Goal: Transaction & Acquisition: Purchase product/service

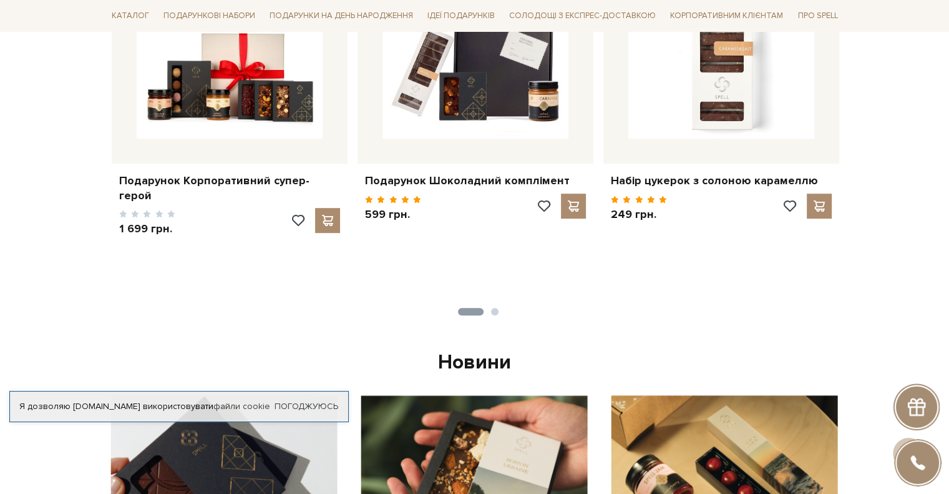
scroll to position [437, 0]
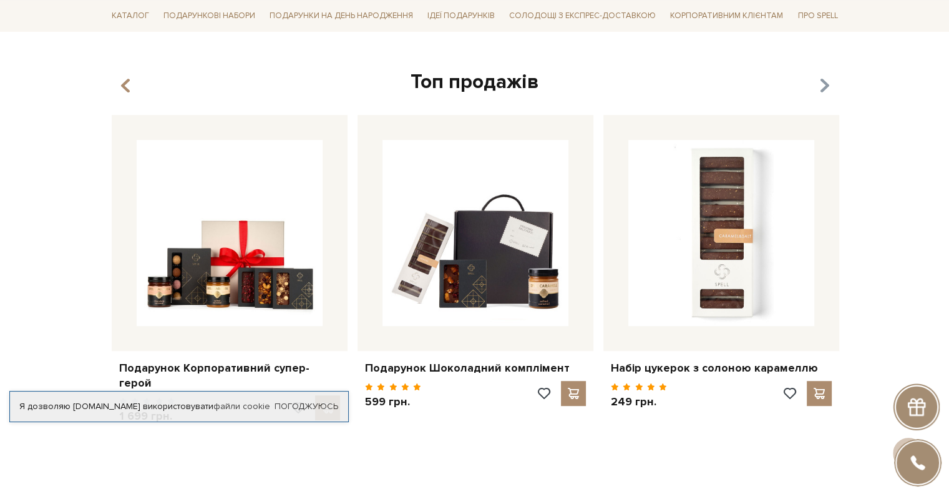
click at [826, 89] on icon "button" at bounding box center [824, 86] width 11 height 21
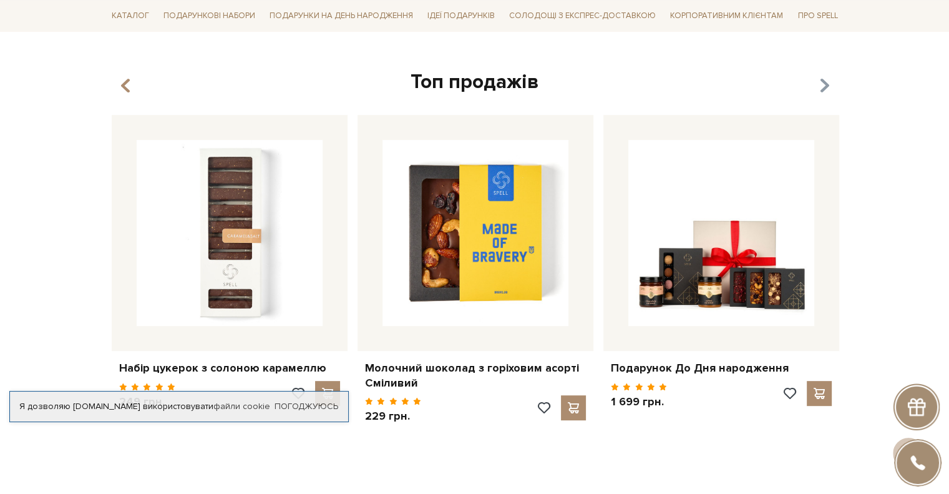
click at [826, 89] on icon "button" at bounding box center [824, 86] width 11 height 21
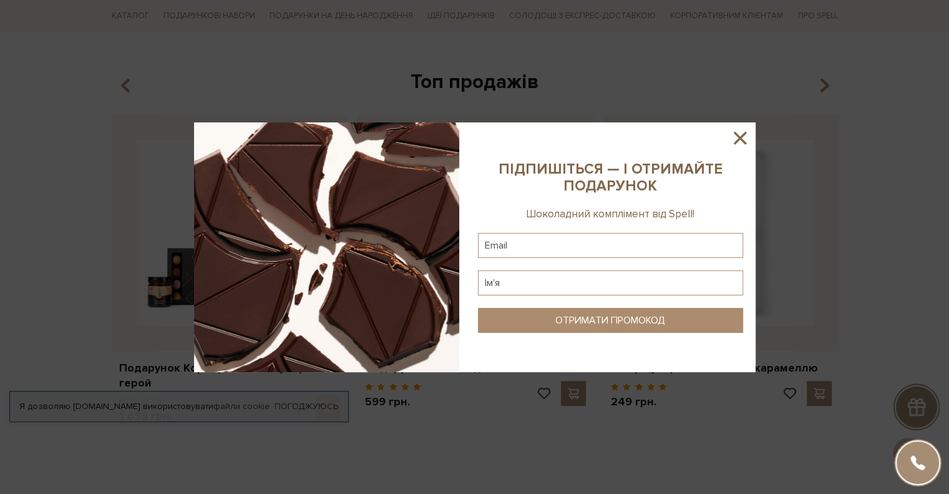
click at [735, 136] on icon at bounding box center [740, 137] width 21 height 21
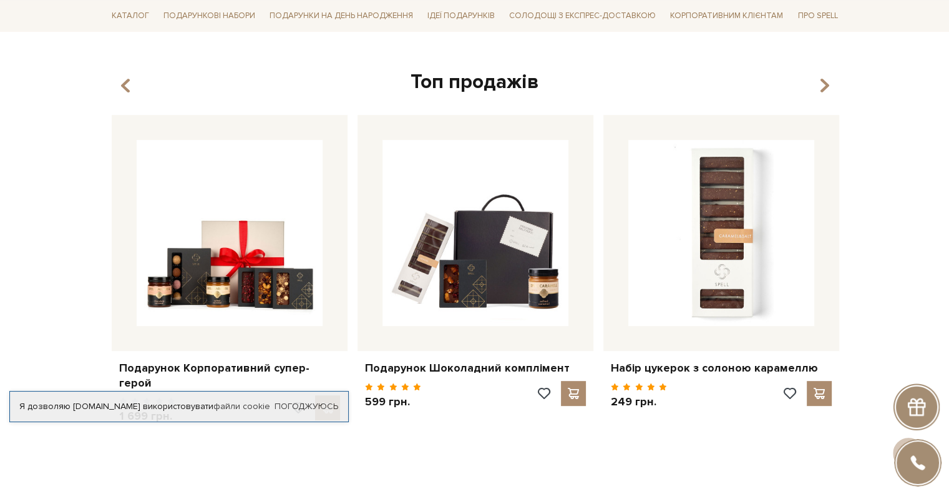
click at [817, 94] on button "button" at bounding box center [822, 86] width 12 height 21
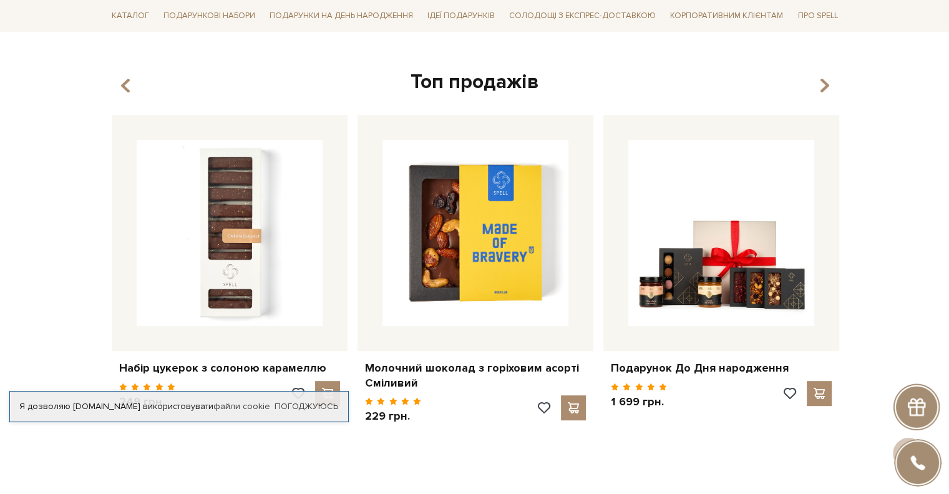
click at [817, 94] on button "button" at bounding box center [822, 86] width 12 height 21
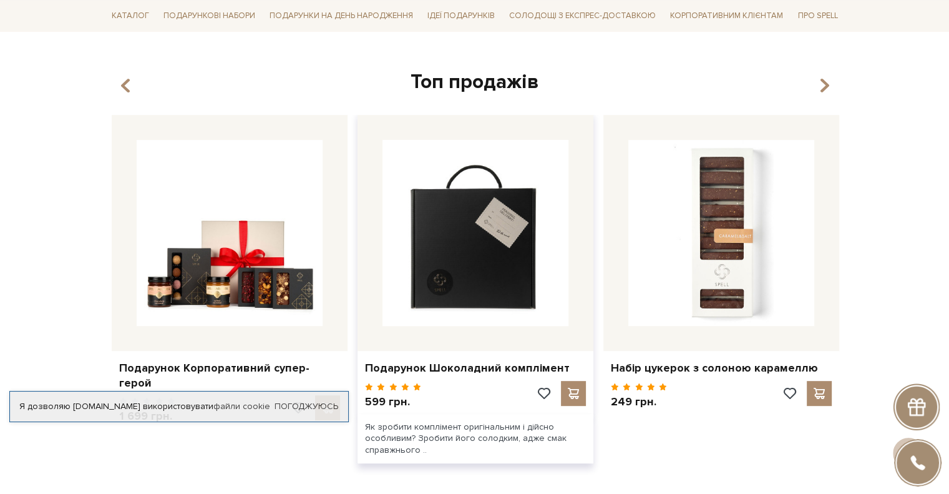
click at [416, 265] on img at bounding box center [476, 233] width 186 height 186
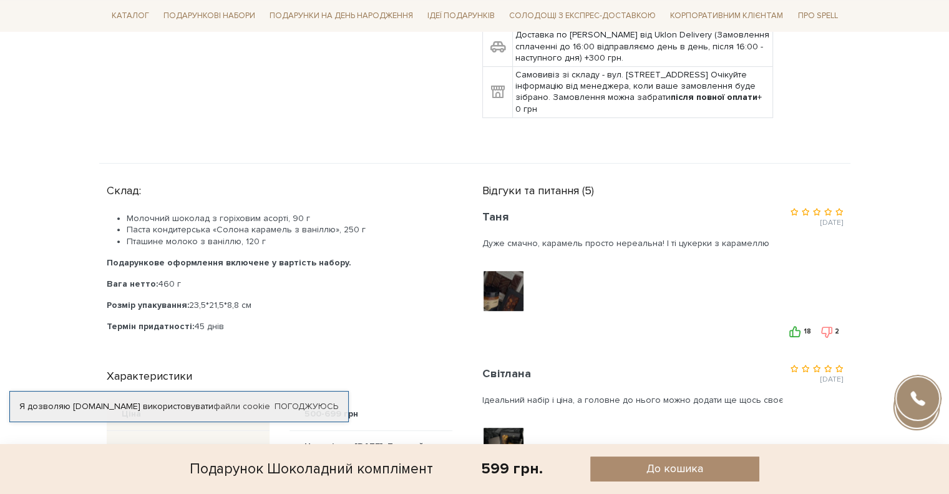
scroll to position [624, 0]
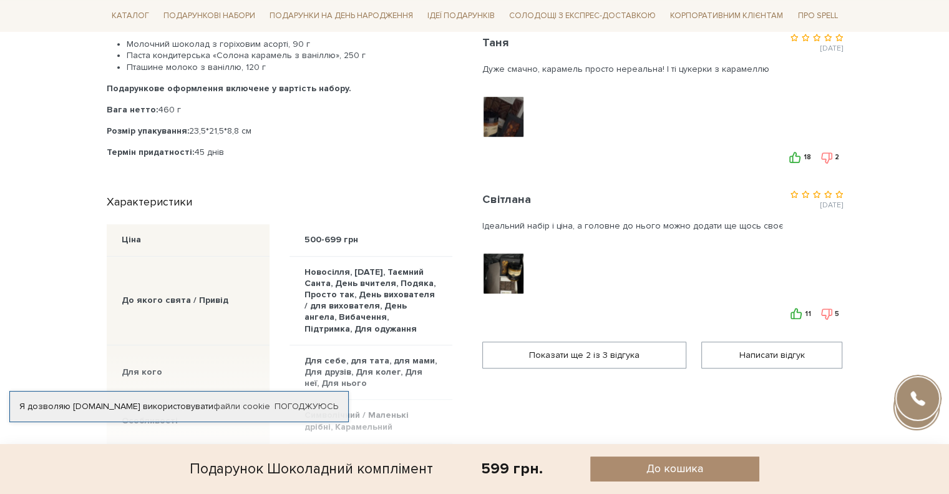
click at [504, 117] on img at bounding box center [503, 116] width 79 height 79
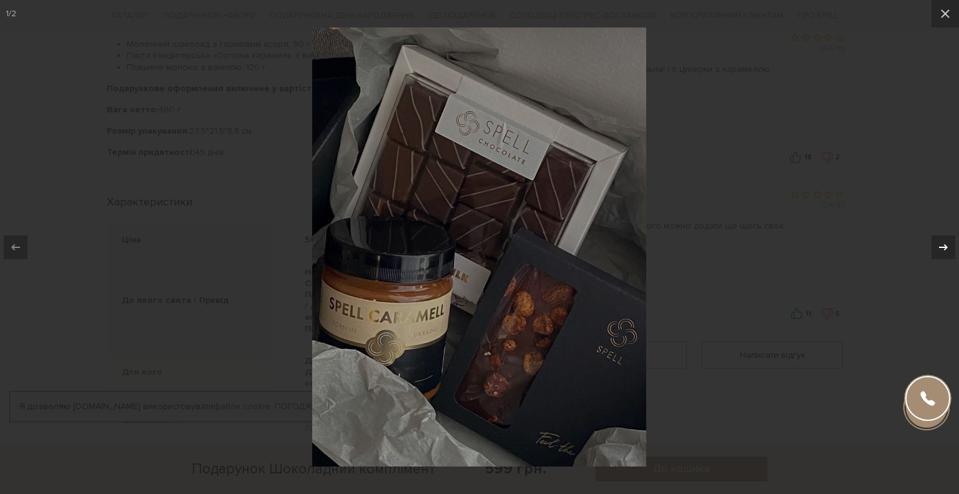
click at [939, 248] on icon at bounding box center [942, 247] width 15 height 15
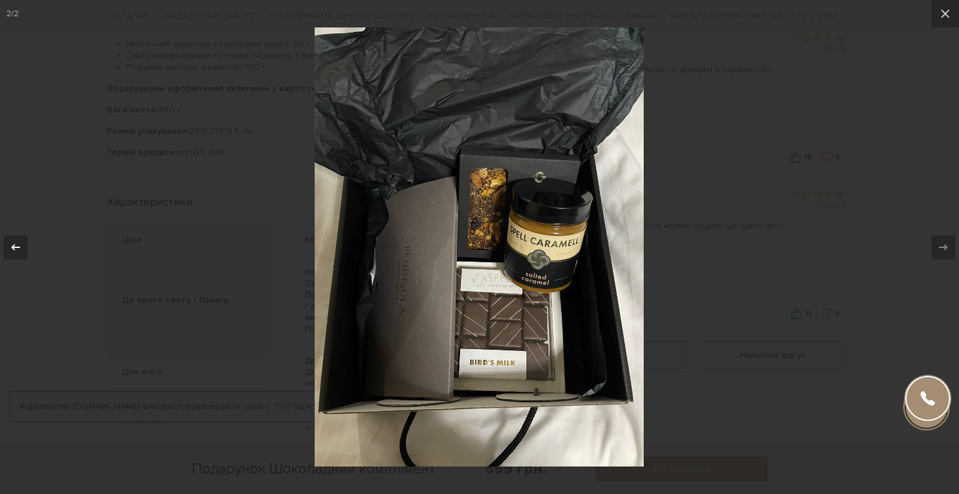
click at [14, 237] on div at bounding box center [16, 247] width 24 height 24
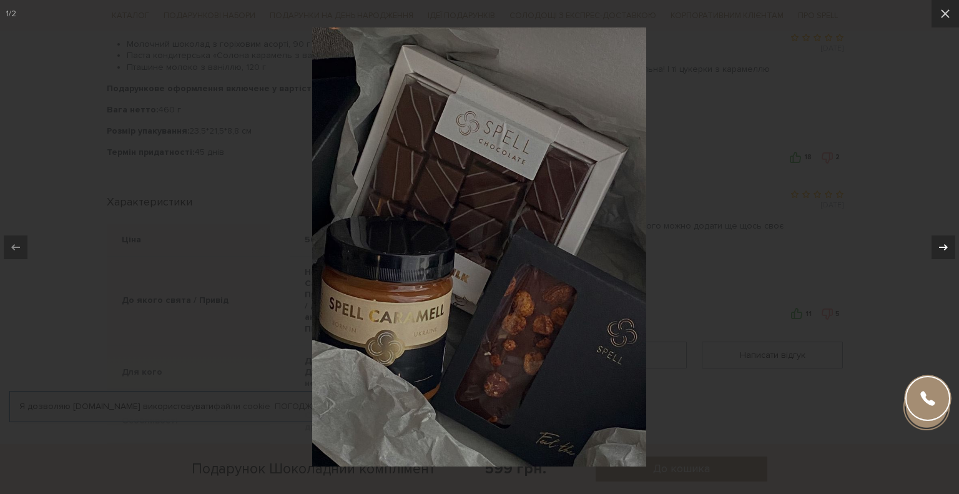
click at [937, 243] on icon at bounding box center [942, 247] width 15 height 15
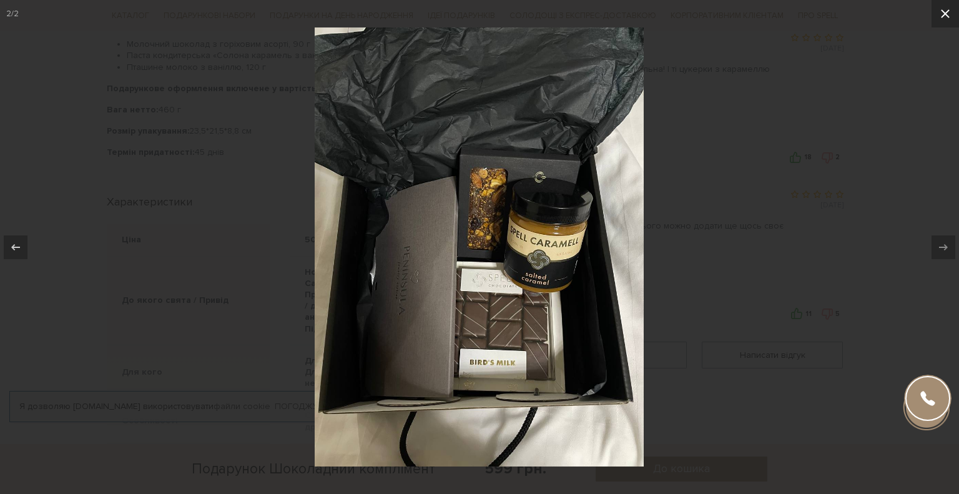
click at [943, 10] on icon at bounding box center [944, 13] width 15 height 15
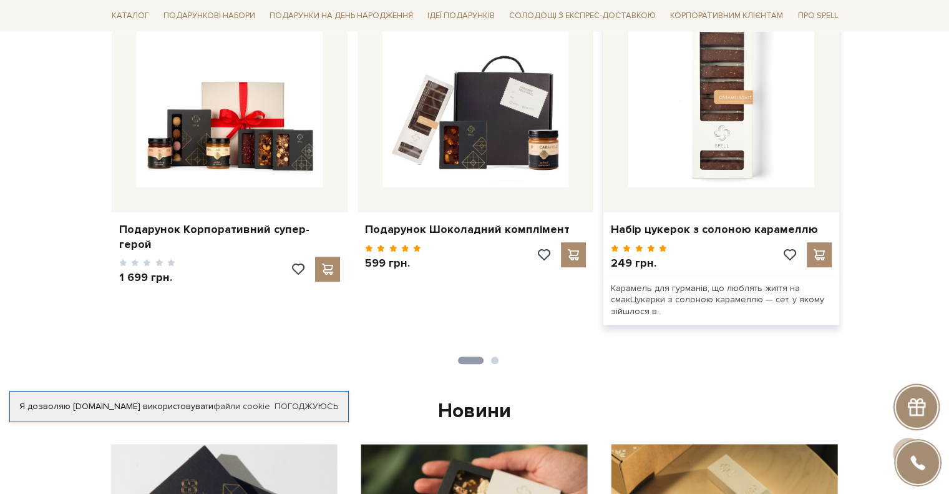
scroll to position [374, 0]
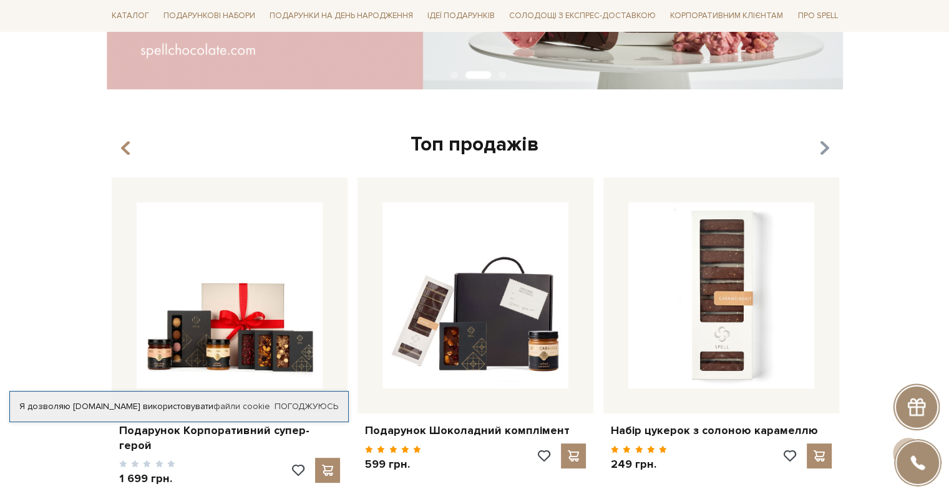
click at [825, 149] on icon "button" at bounding box center [824, 148] width 11 height 21
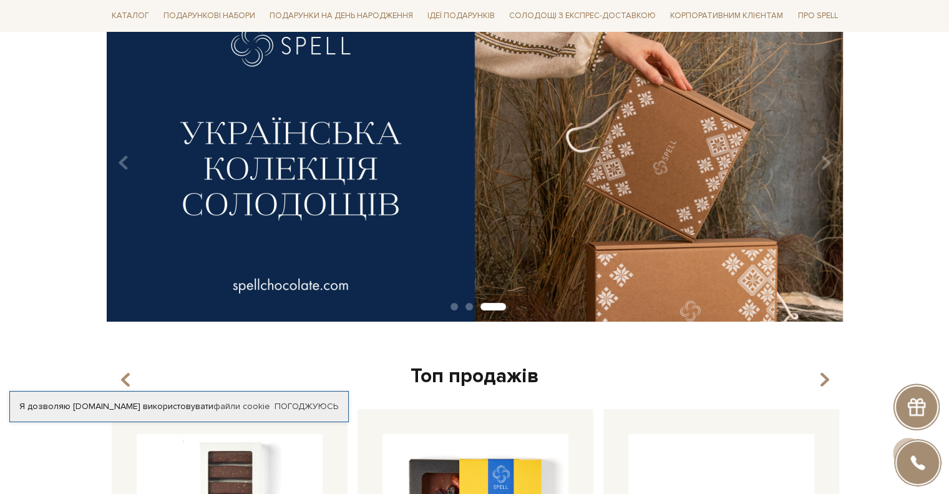
scroll to position [0, 0]
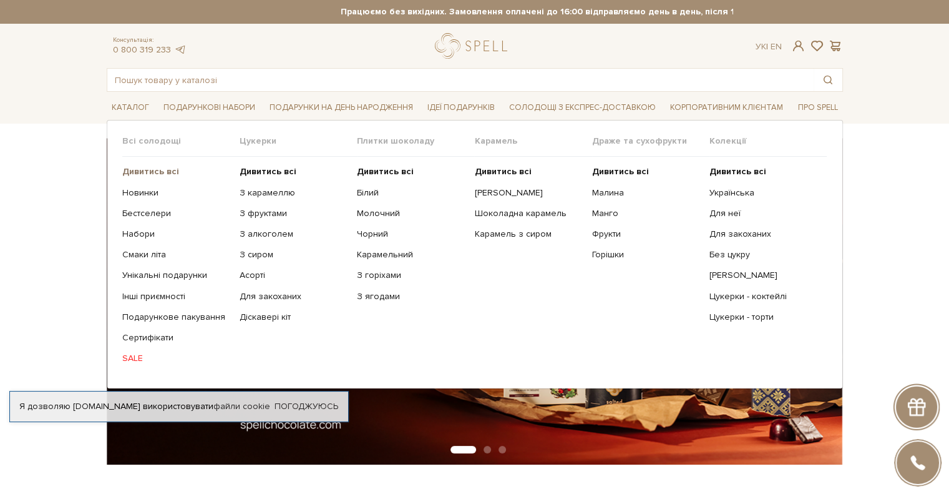
click at [145, 166] on b "Дивитись всі" at bounding box center [150, 171] width 57 height 11
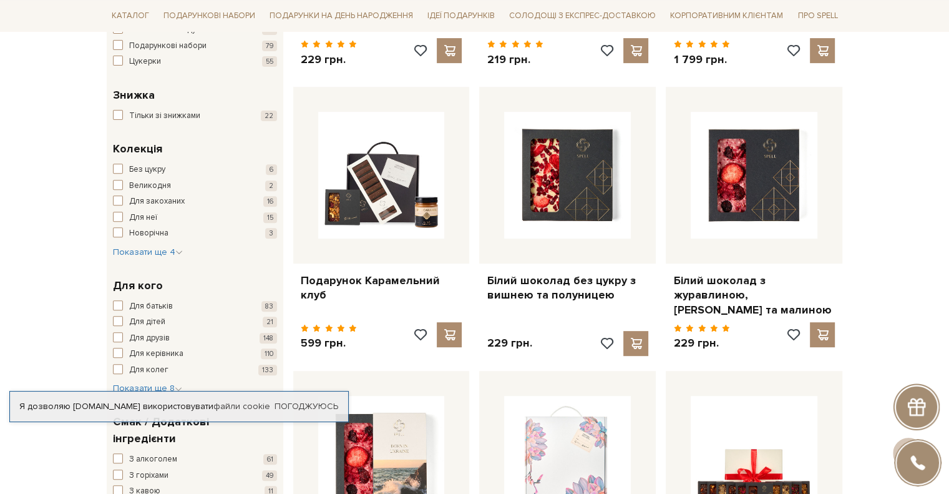
scroll to position [187, 0]
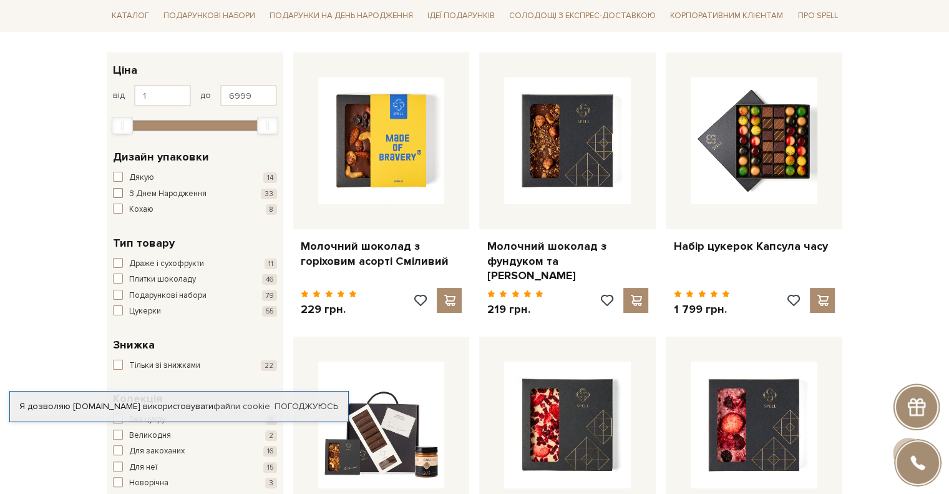
click at [122, 192] on span "button" at bounding box center [118, 193] width 10 height 10
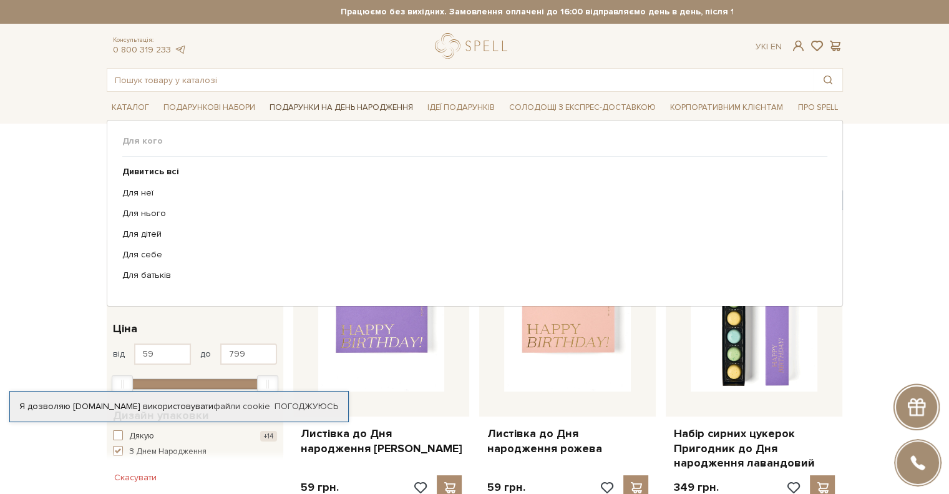
click at [341, 110] on span "Подарунки на День народження" at bounding box center [342, 107] width 154 height 19
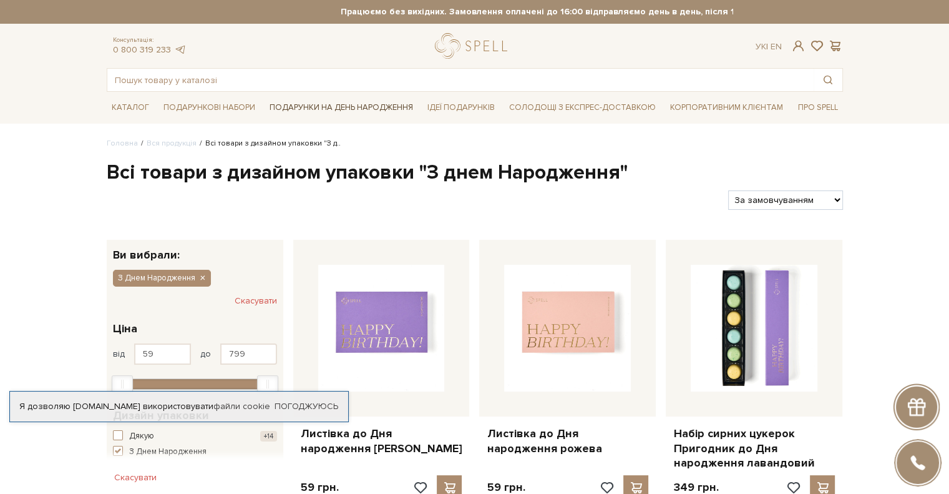
click at [341, 110] on span "Подарунки на День народження" at bounding box center [342, 107] width 154 height 19
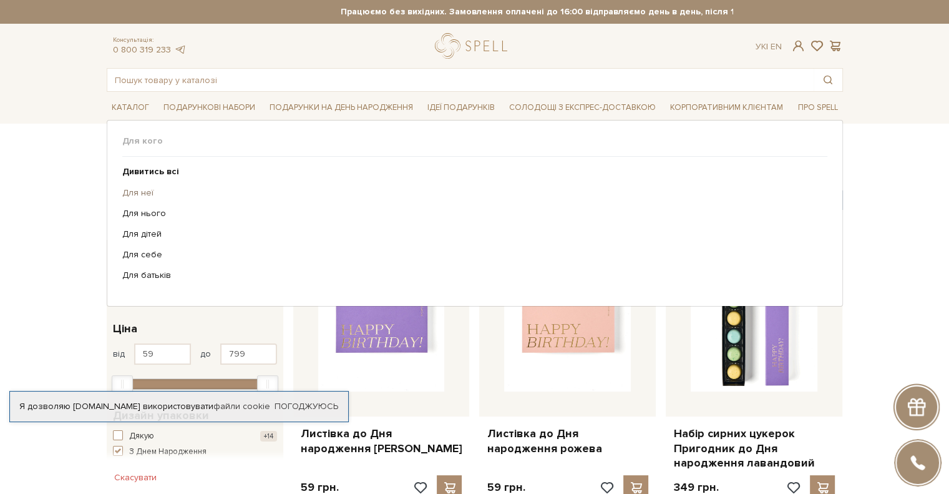
click at [145, 192] on link "Для неї" at bounding box center [470, 192] width 696 height 11
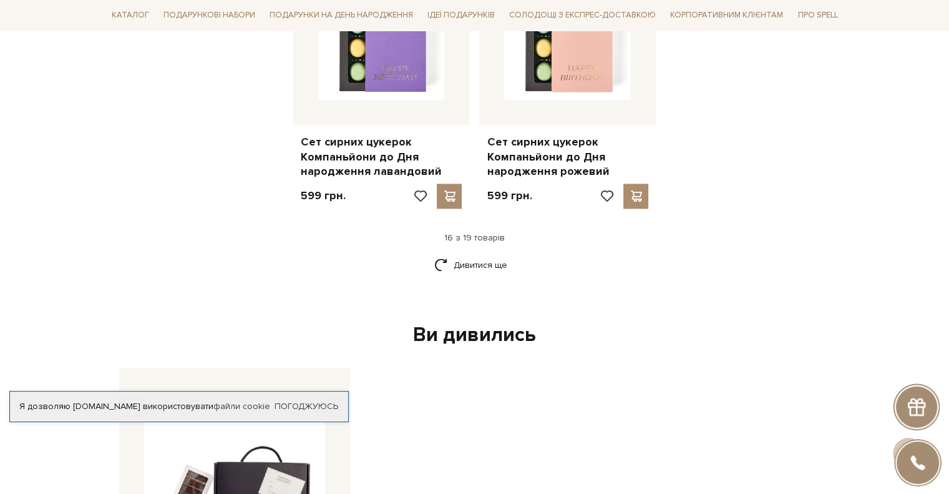
scroll to position [1685, 0]
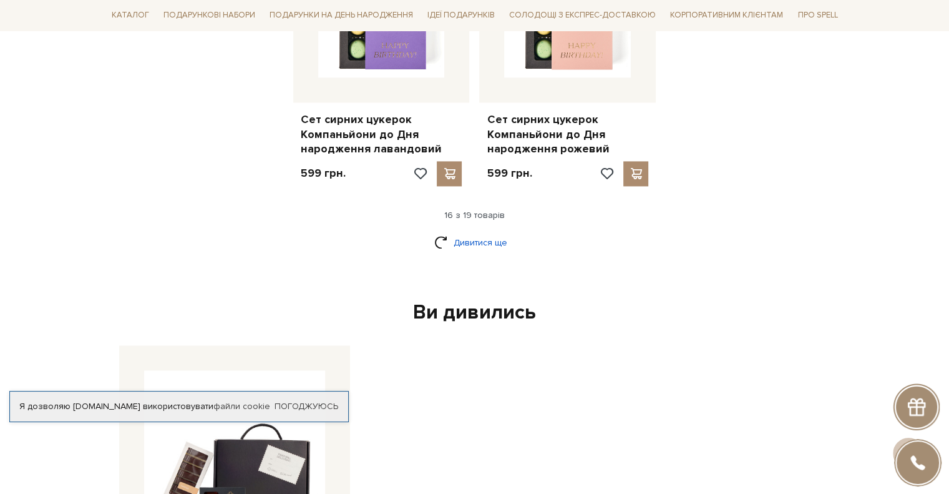
click at [457, 233] on link "Дивитися ще" at bounding box center [474, 243] width 81 height 22
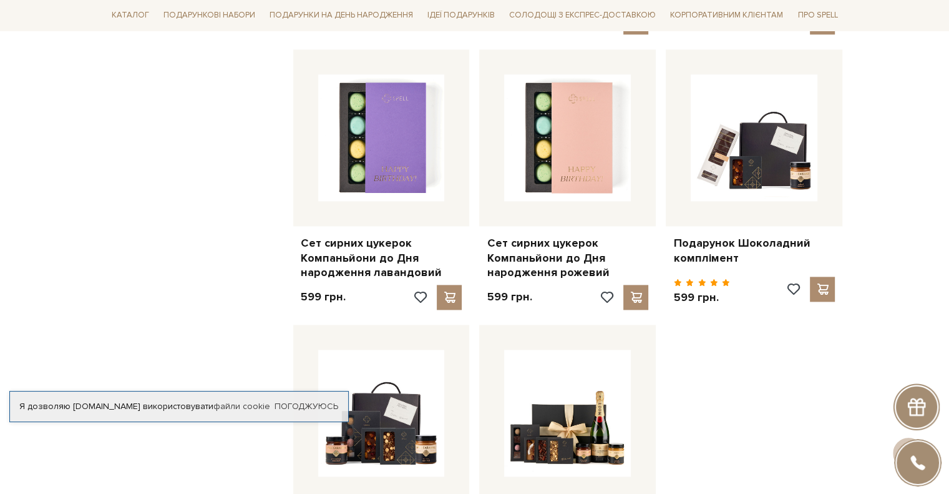
scroll to position [1560, 0]
